Goal: Transaction & Acquisition: Book appointment/travel/reservation

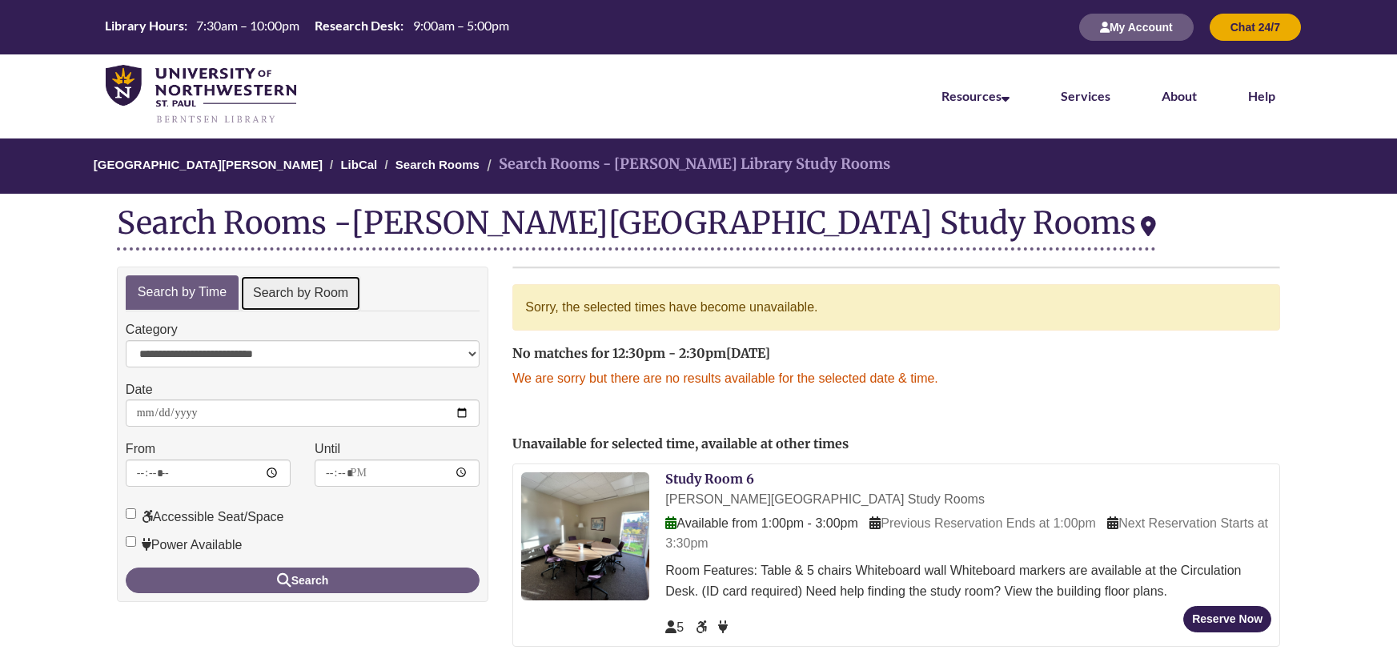
click at [286, 287] on link "Search by Room" at bounding box center [300, 293] width 121 height 36
